Goal: Communication & Community: Ask a question

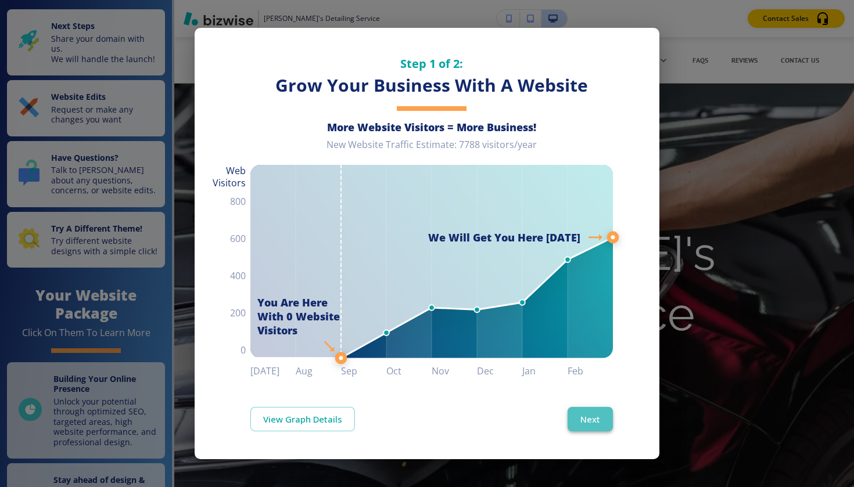
click at [600, 420] on button "Next" at bounding box center [589, 419] width 45 height 24
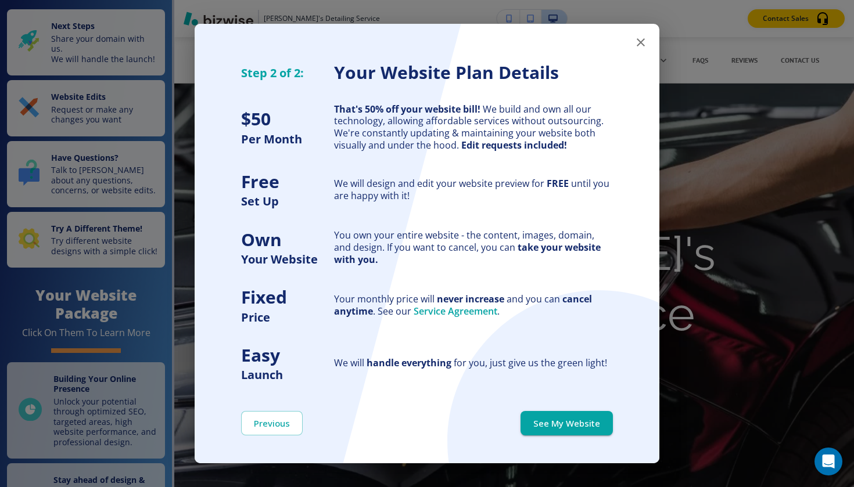
click at [642, 45] on icon "button" at bounding box center [640, 42] width 8 height 8
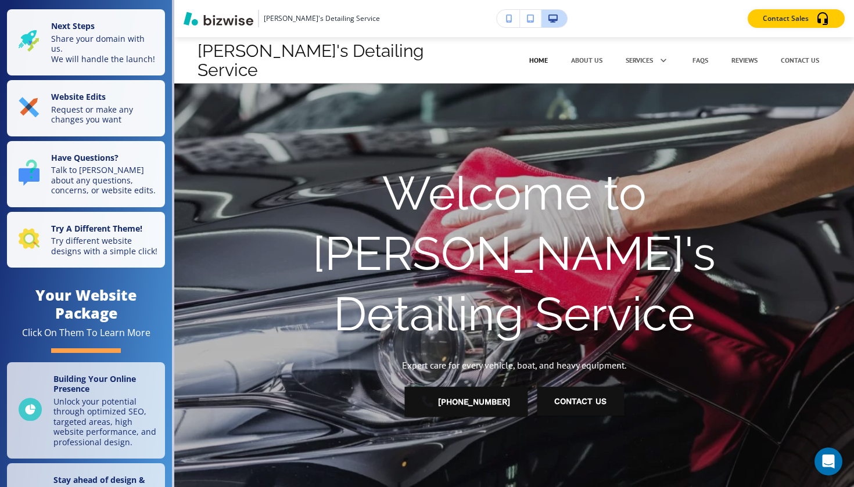
click at [528, 15] on icon "button" at bounding box center [530, 19] width 7 height 8
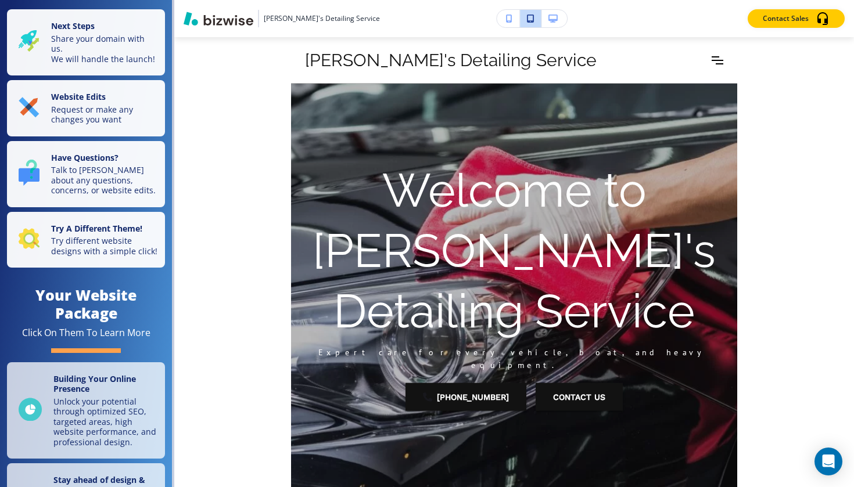
click at [507, 20] on icon "button" at bounding box center [509, 19] width 6 height 8
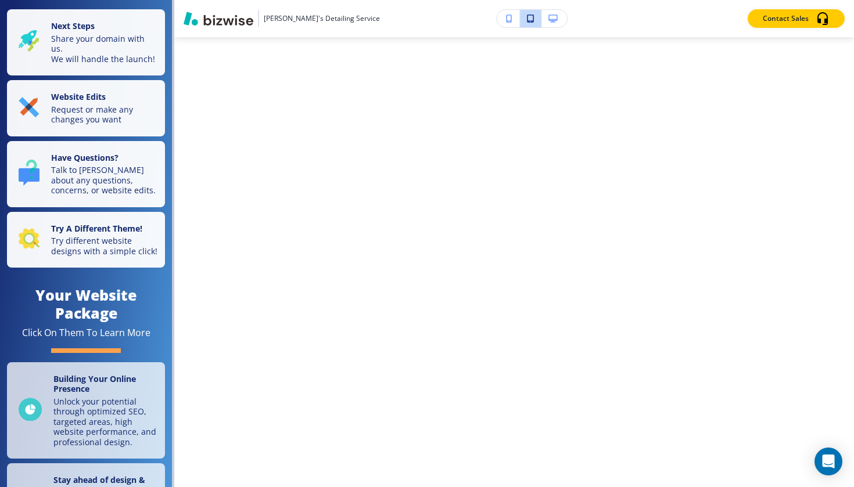
click at [506, 25] on button "button" at bounding box center [507, 18] width 23 height 17
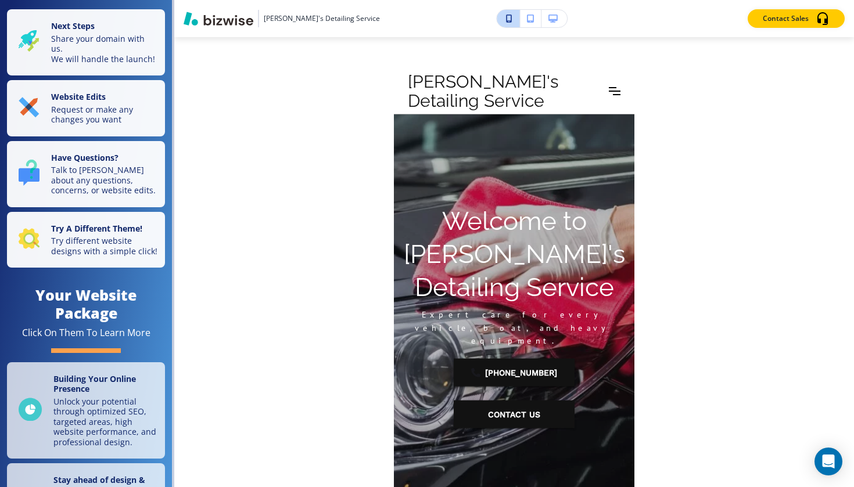
click at [507, 19] on icon "button" at bounding box center [509, 19] width 6 height 8
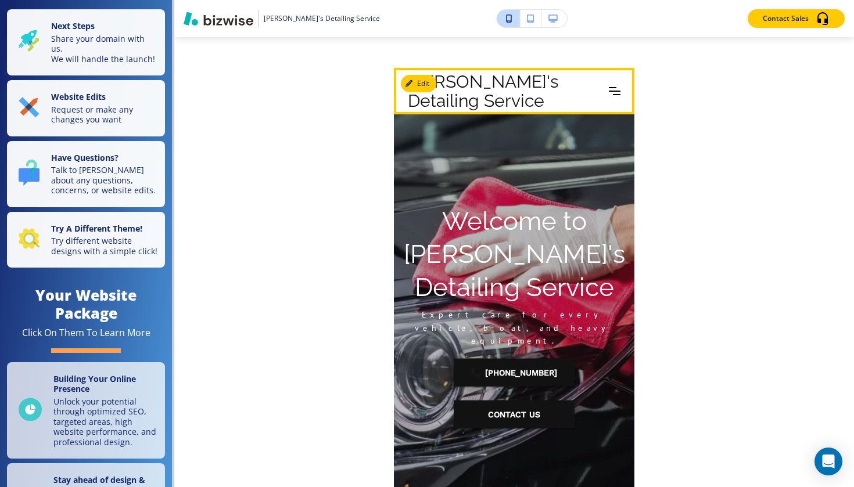
click at [613, 89] on icon "Toggle hamburger navigation menu" at bounding box center [614, 91] width 12 height 8
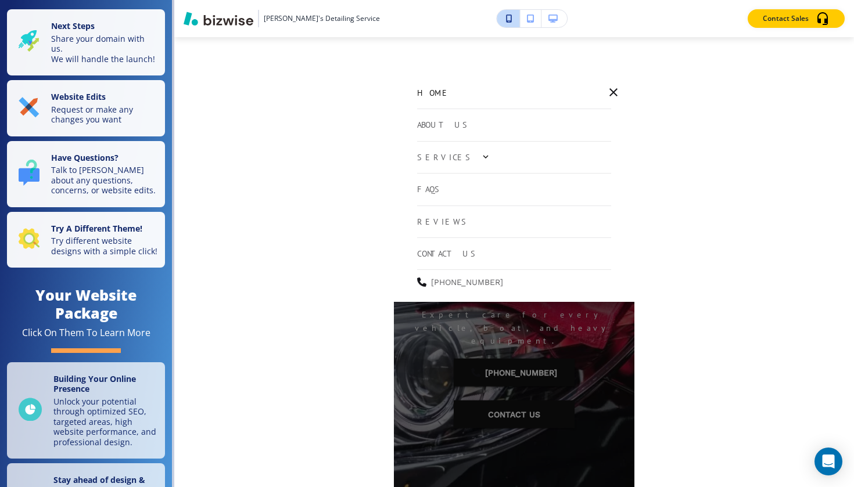
click at [473, 147] on button "button" at bounding box center [485, 157] width 24 height 24
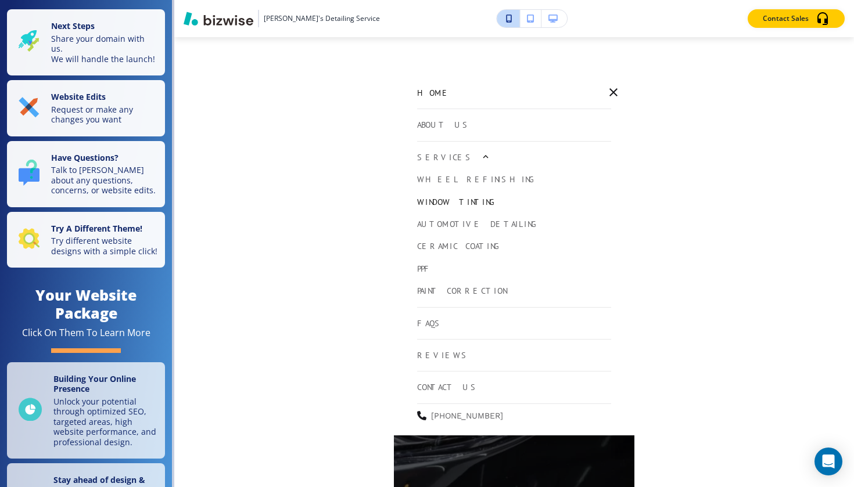
click at [462, 196] on p "Window Tinting" at bounding box center [459, 202] width 84 height 13
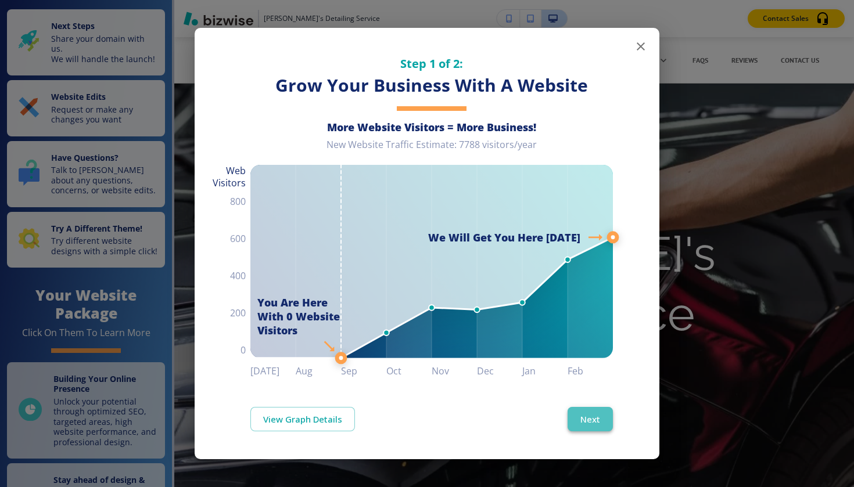
click at [588, 417] on button "Next" at bounding box center [589, 419] width 45 height 24
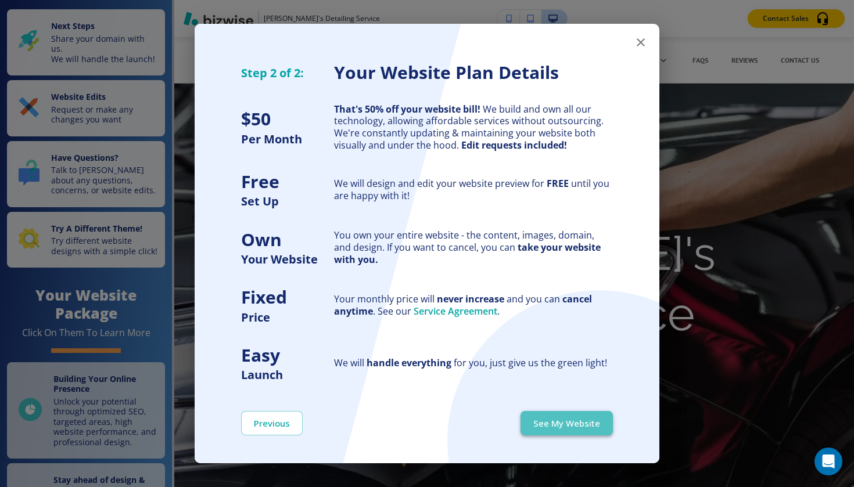
click at [589, 428] on button "See My Website" at bounding box center [566, 423] width 92 height 24
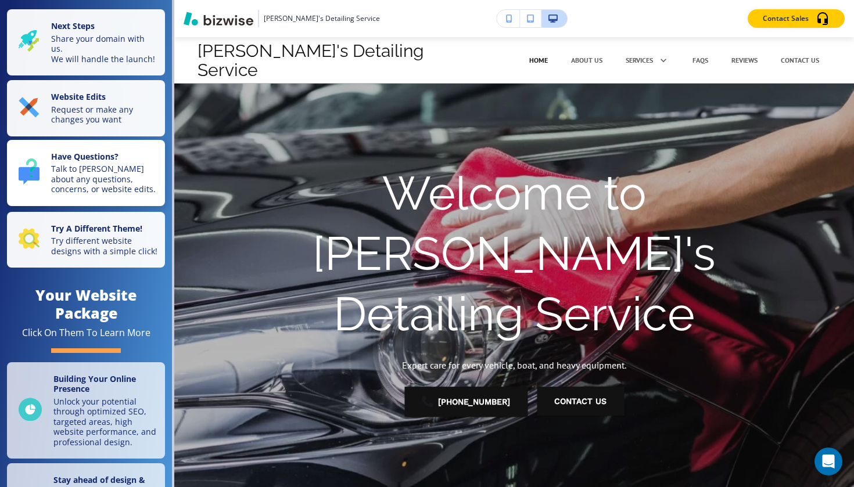
click at [89, 164] on p "Talk to [PERSON_NAME] about any questions, concerns, or website edits." at bounding box center [104, 179] width 107 height 31
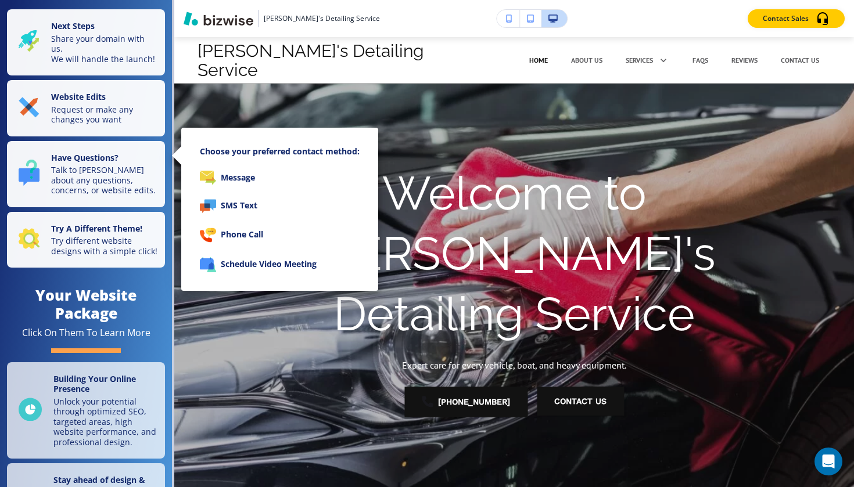
click at [253, 178] on li "Message" at bounding box center [279, 178] width 178 height 28
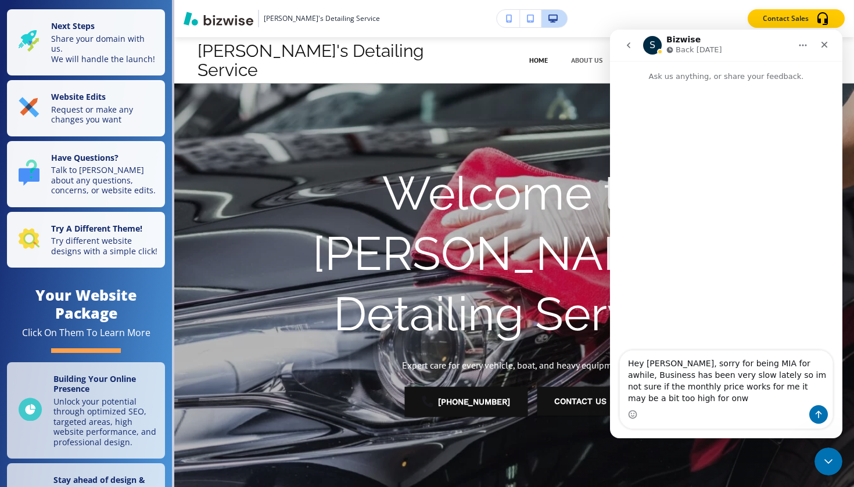
type textarea "Hey [PERSON_NAME], sorry for being MIA for awhile, Business has been very slow …"
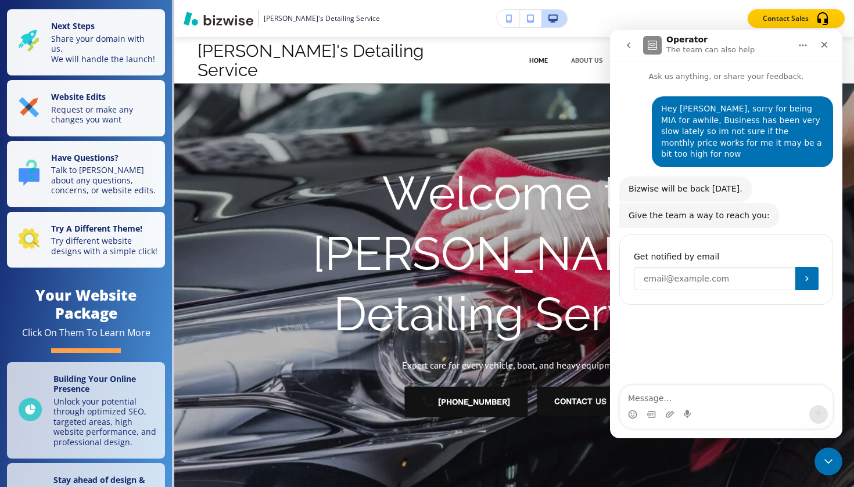
click at [689, 268] on input "Enter your email" at bounding box center [713, 278] width 161 height 23
type input "[EMAIL_ADDRESS][DOMAIN_NAME]"
click at [821, 44] on icon "Close" at bounding box center [823, 44] width 9 height 9
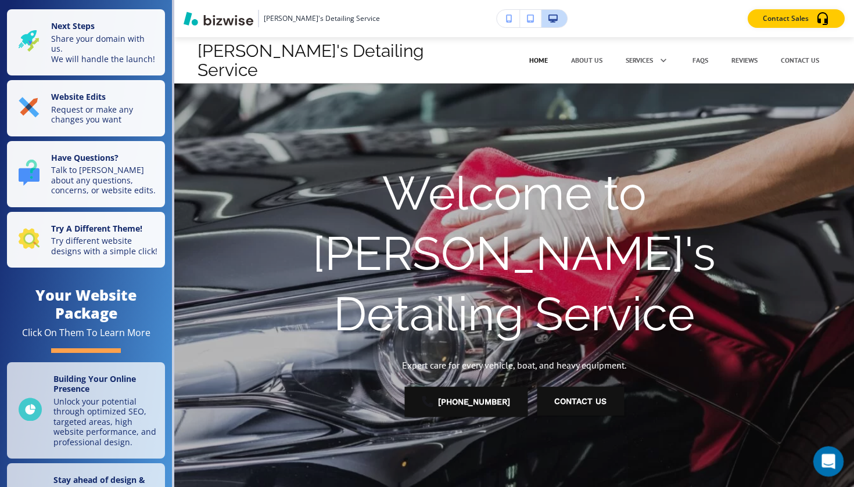
click at [828, 470] on div "Open Intercom Messenger" at bounding box center [826, 460] width 38 height 38
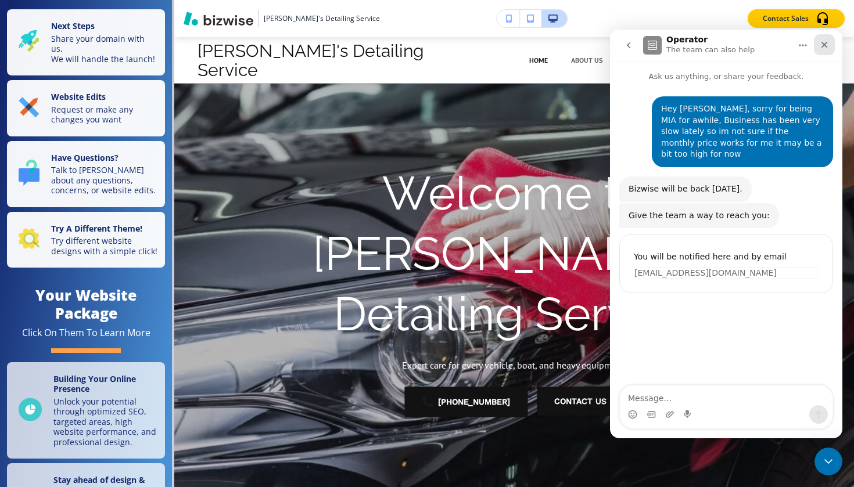
click at [820, 38] on div "Close" at bounding box center [823, 44] width 21 height 21
